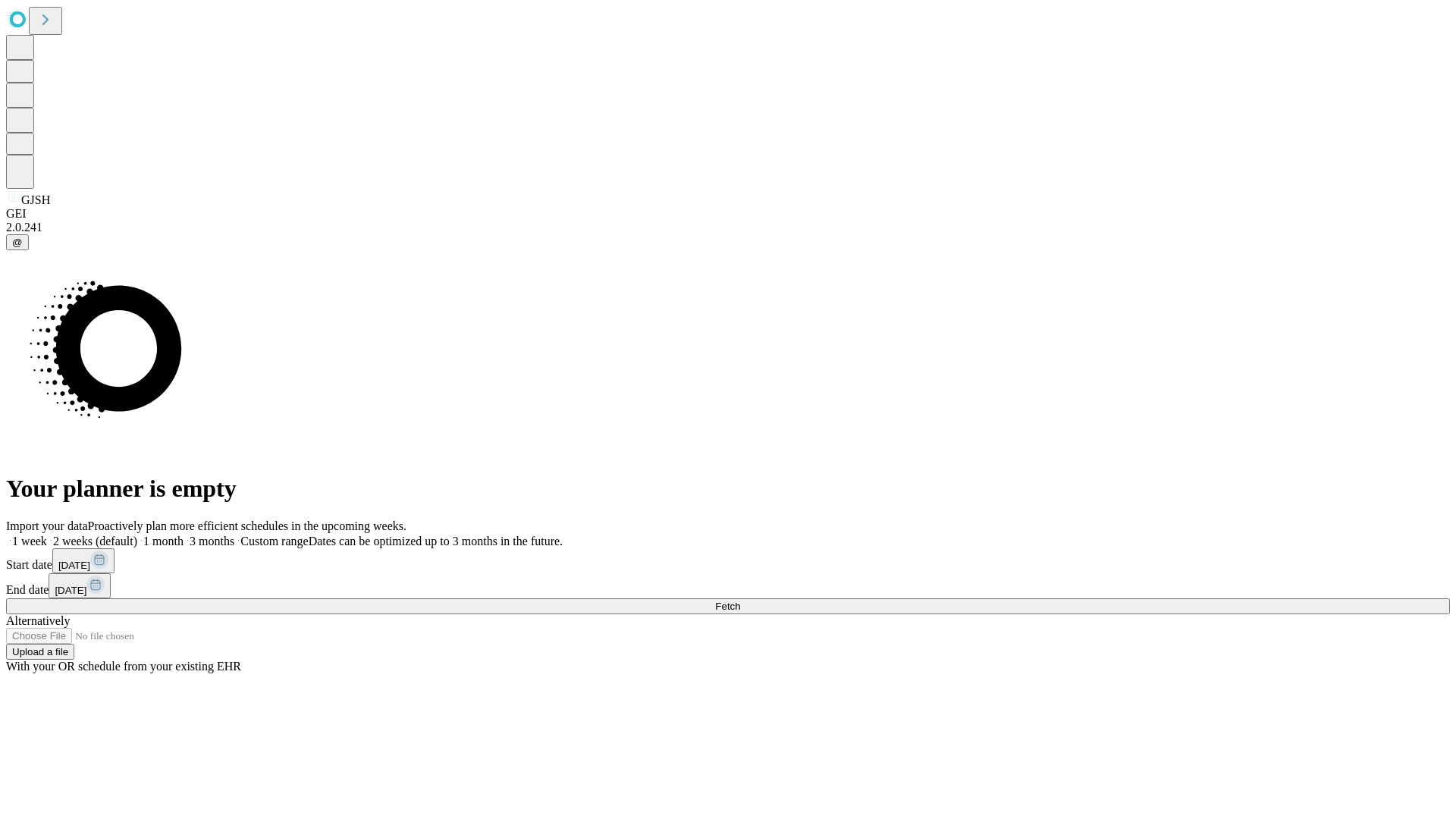
click at [740, 601] on span "Fetch" at bounding box center [728, 607] width 25 height 12
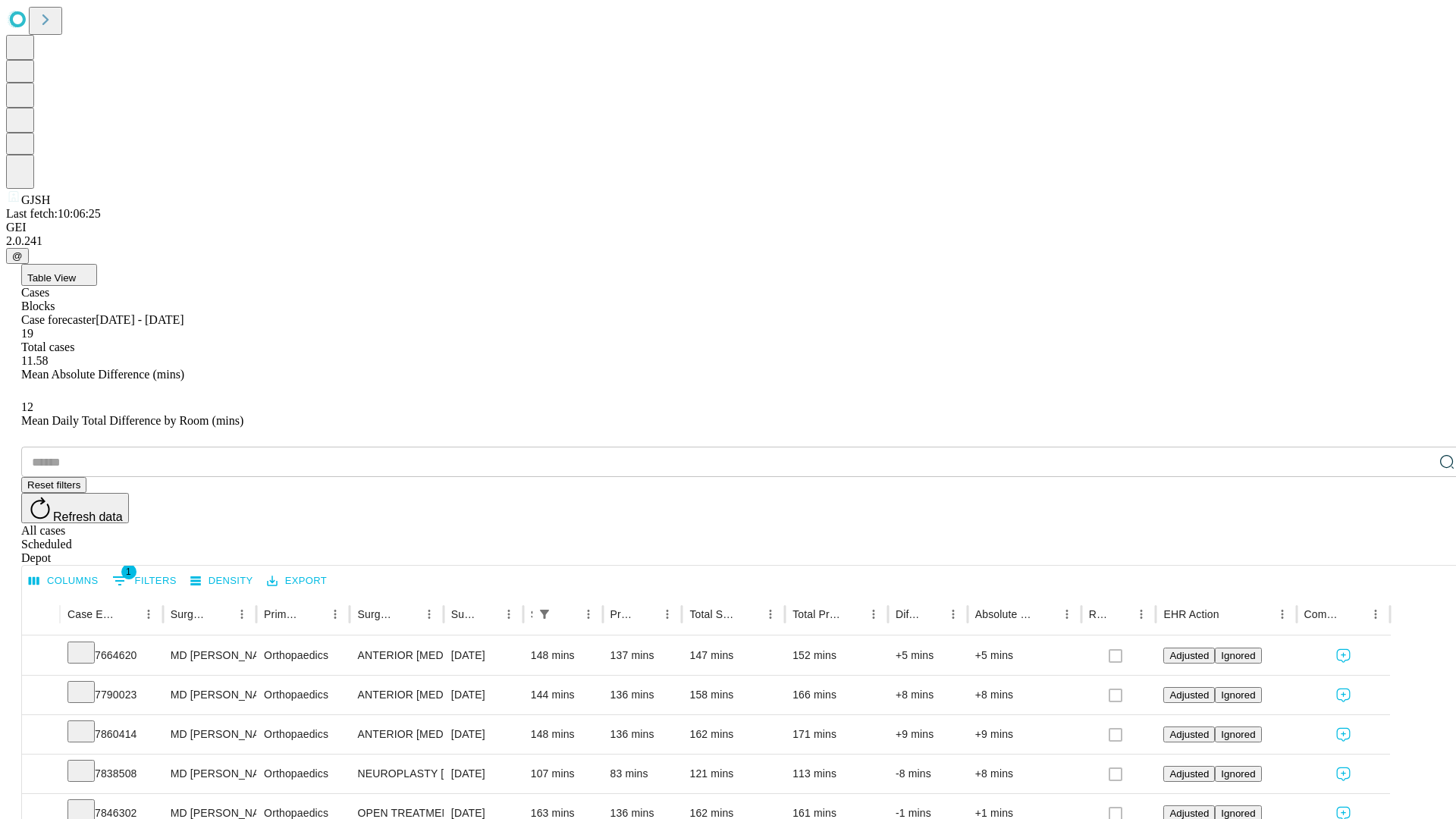
click at [1417, 551] on div "Depot" at bounding box center [743, 557] width 1443 height 13
